Goal: Information Seeking & Learning: Learn about a topic

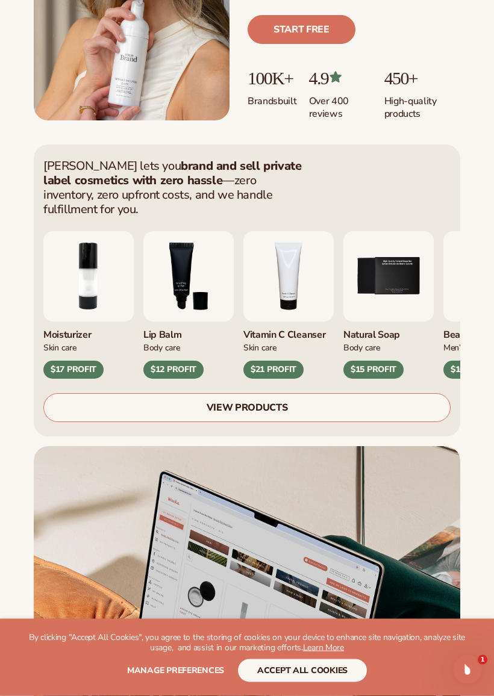
scroll to position [278, 0]
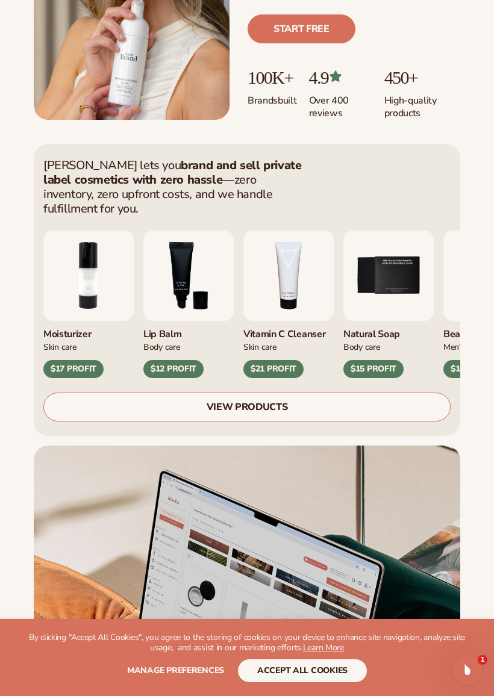
click at [339, 397] on link "VIEW PRODUCTS" at bounding box center [246, 407] width 407 height 29
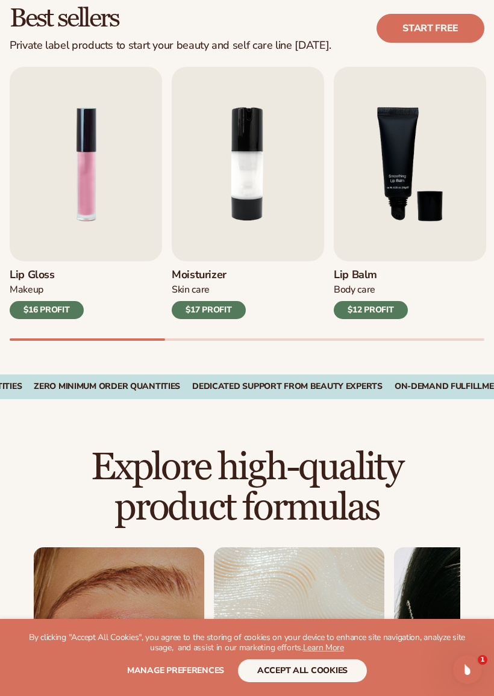
scroll to position [334, 0]
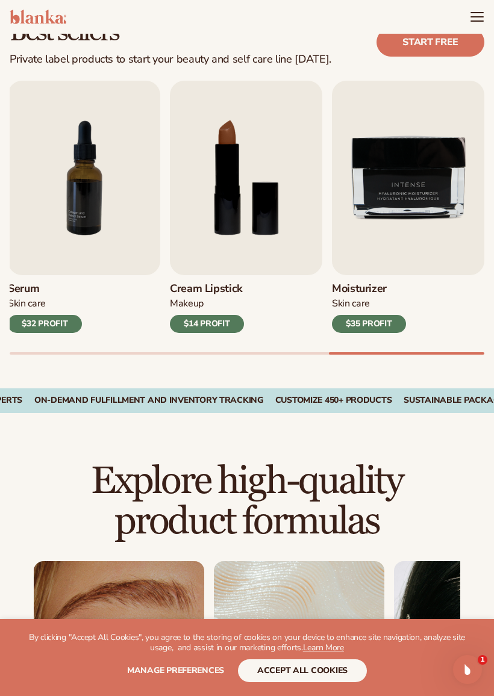
click at [96, 222] on img "7 / 9" at bounding box center [84, 178] width 152 height 195
click at [104, 205] on img "7 / 9" at bounding box center [84, 178] width 152 height 195
click at [95, 188] on img "7 / 9" at bounding box center [84, 178] width 152 height 195
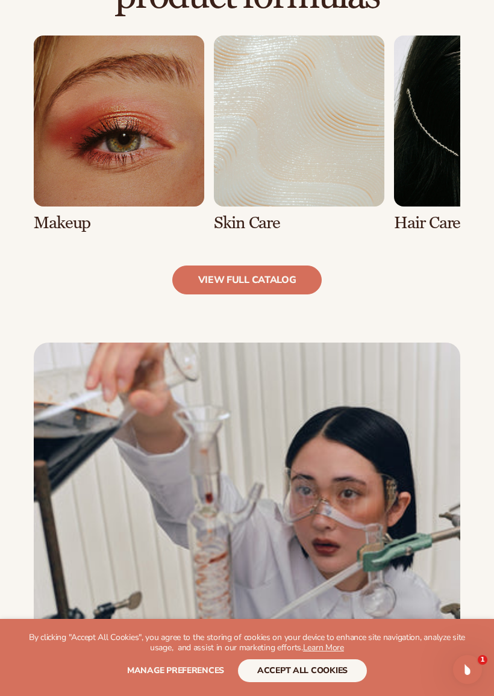
scroll to position [864, 0]
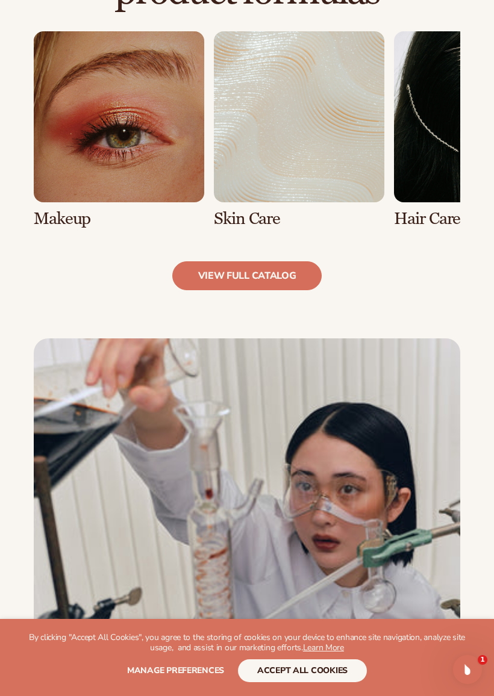
click at [296, 110] on link "2 / 8" at bounding box center [299, 129] width 170 height 196
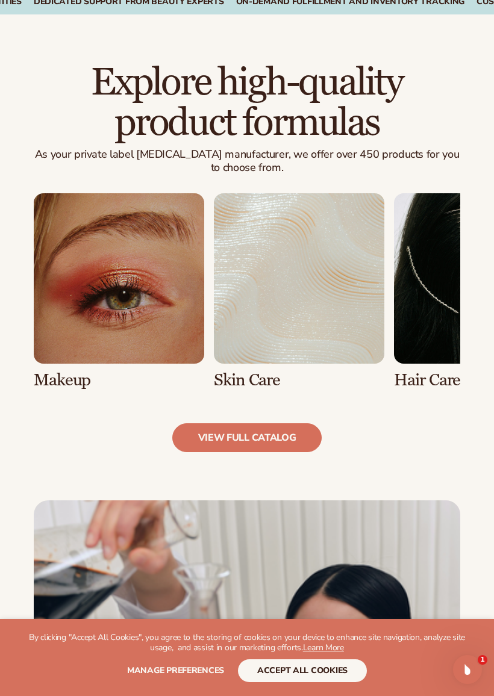
scroll to position [783, 0]
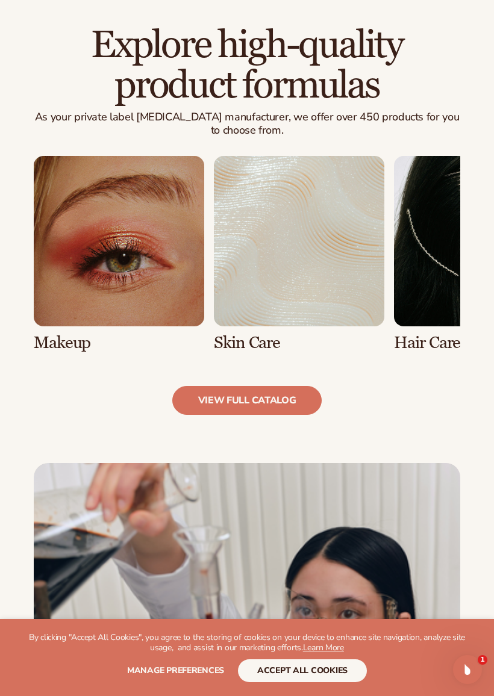
click at [302, 386] on link "view full catalog" at bounding box center [247, 400] width 150 height 29
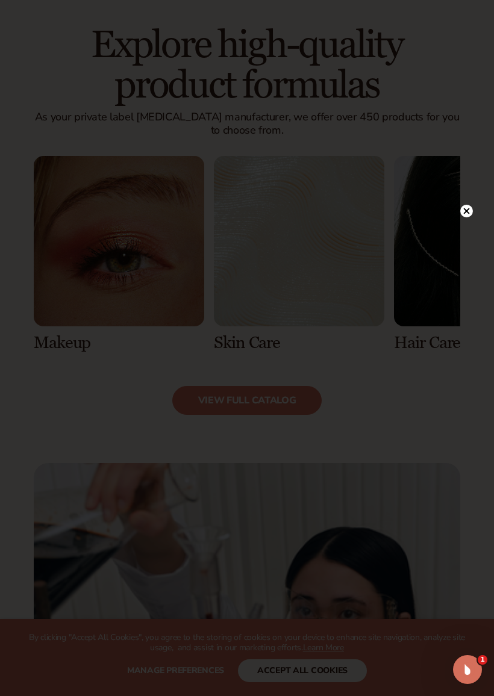
click at [465, 211] on icon at bounding box center [467, 211] width 6 height 6
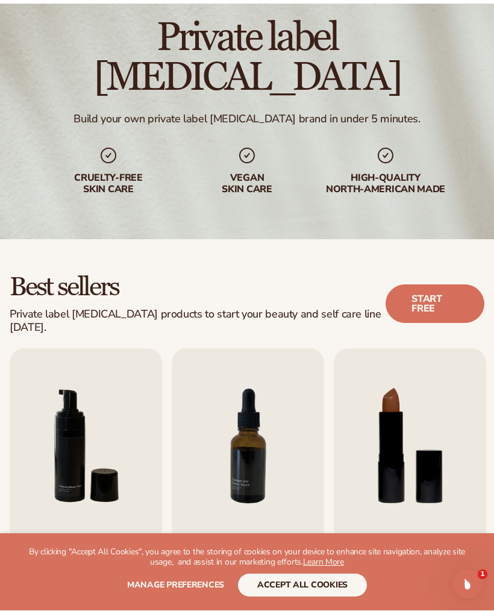
scroll to position [0, 0]
